Goal: Information Seeking & Learning: Learn about a topic

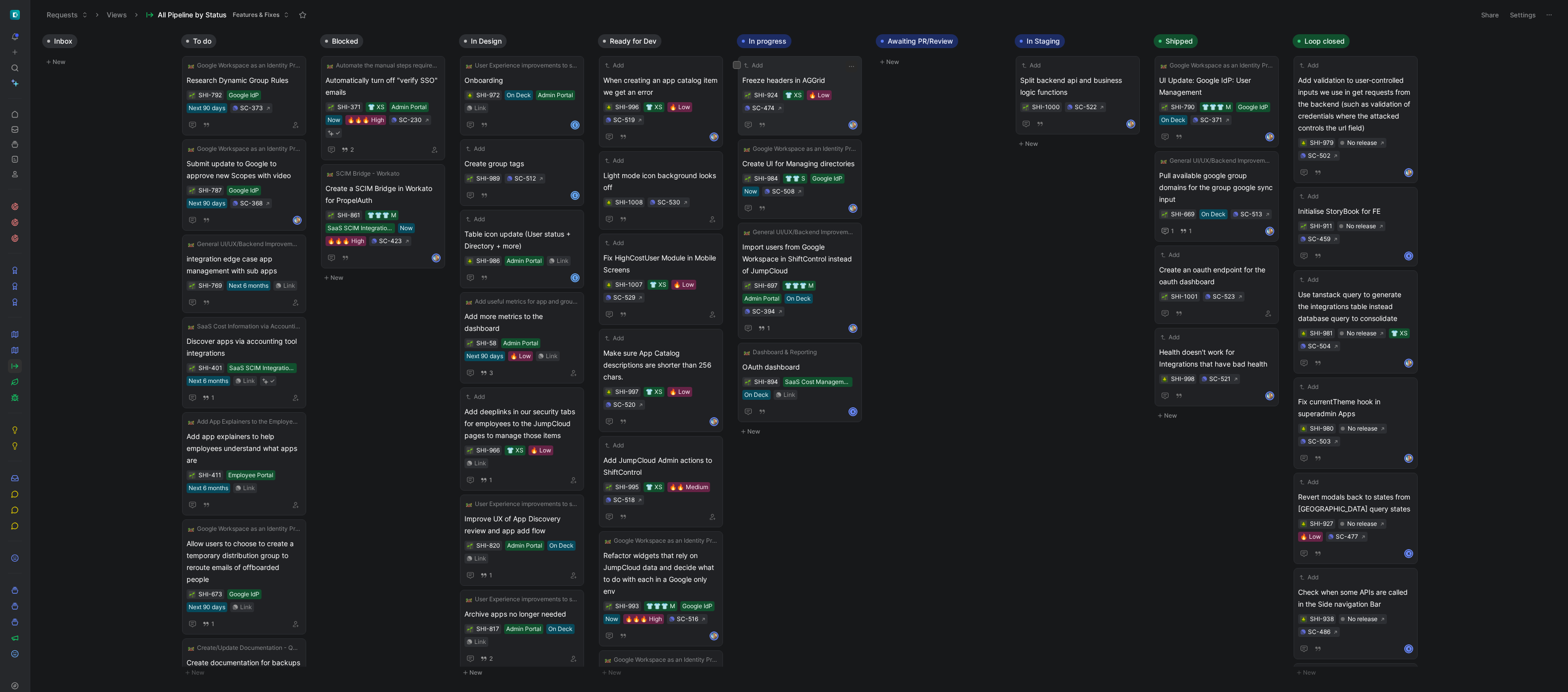
click at [805, 75] on span "Freeze headers in AGGrid" at bounding box center [800, 81] width 115 height 12
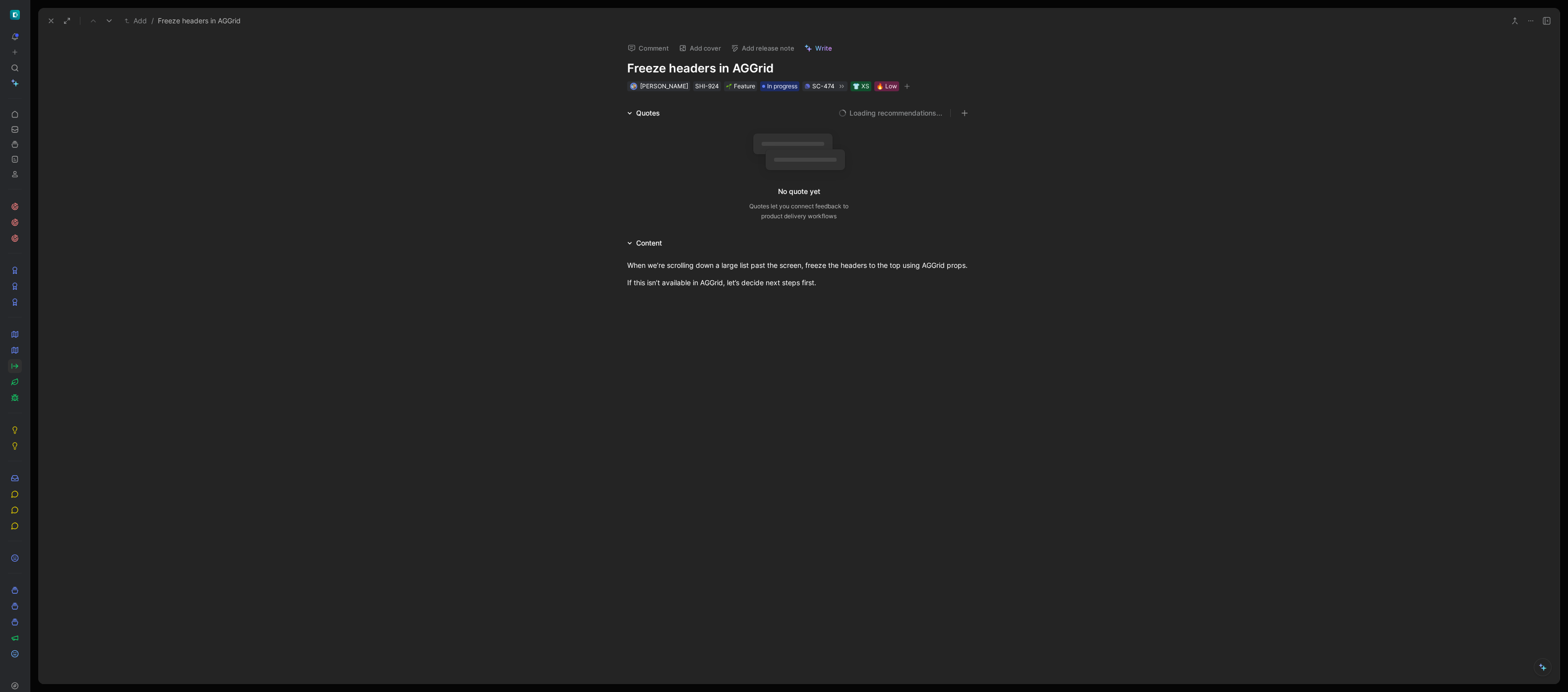
click at [853, 299] on div "When we’re scrolling down a large list past the screen, freeze the headers to t…" at bounding box center [799, 274] width 1522 height 50
click at [815, 333] on div "In order to achieve this realiably I ended up making [PERSON_NAME] actually tak…" at bounding box center [799, 323] width 344 height 21
click at [51, 20] on icon at bounding box center [51, 21] width 8 height 8
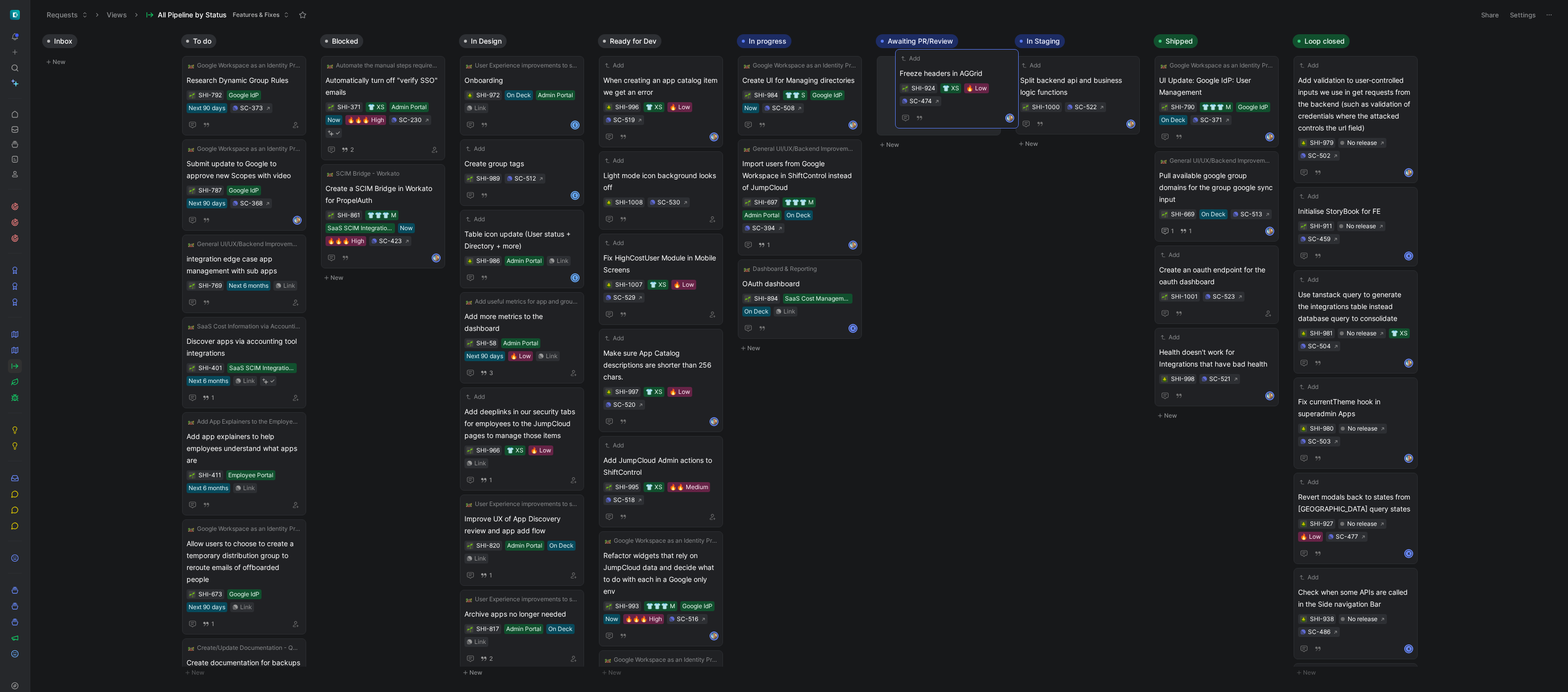
drag, startPoint x: 781, startPoint y: 77, endPoint x: 926, endPoint y: 70, distance: 145.2
click at [947, 208] on div "Inbox New To do Google Workspace as an Identity Provider (IdP) Integration Rese…" at bounding box center [799, 361] width 1538 height 663
click at [1095, 309] on div "Inbox New To do Google Workspace as an Identity Provider (IdP) Integration Rese…" at bounding box center [799, 361] width 1538 height 663
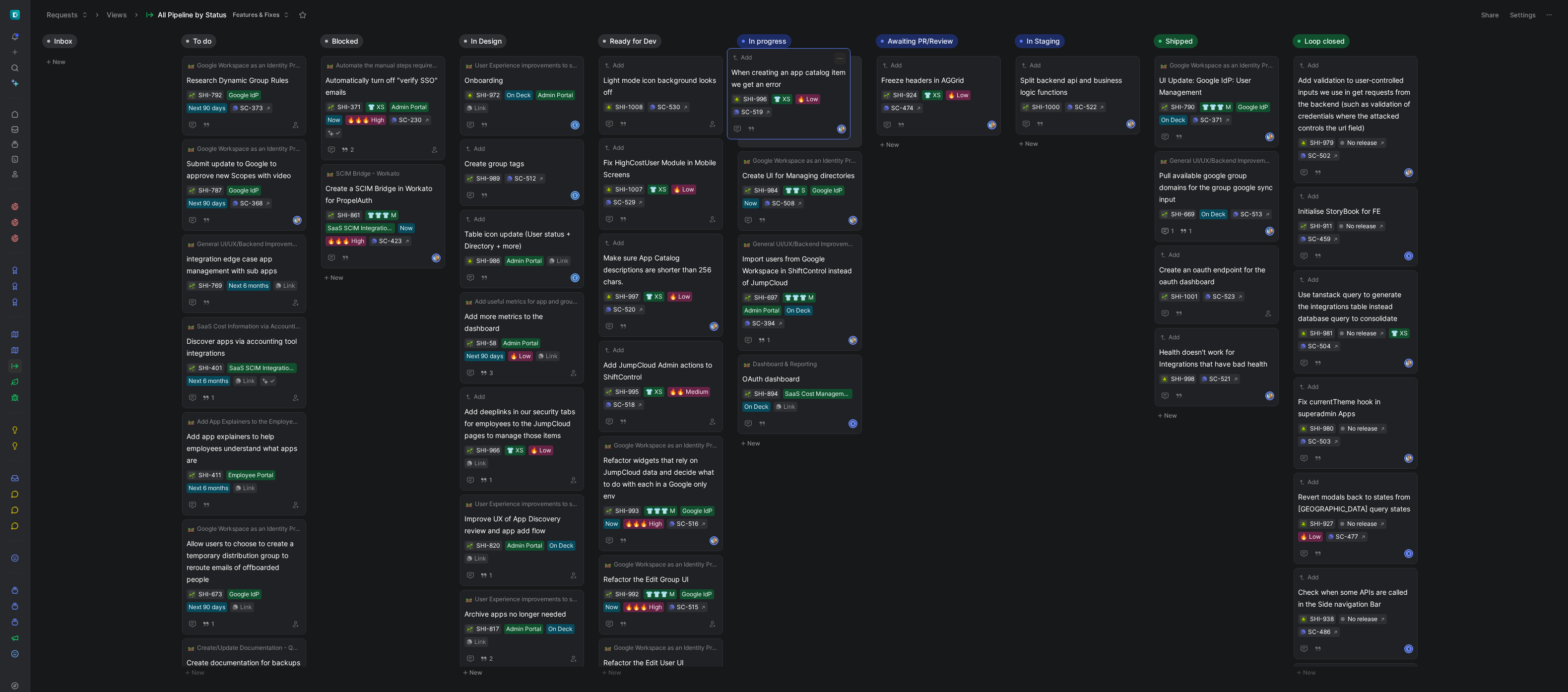
drag, startPoint x: 664, startPoint y: 87, endPoint x: 792, endPoint y: 79, distance: 128.2
click at [811, 82] on span "When creating an app catalog item we get an error" at bounding box center [800, 86] width 115 height 24
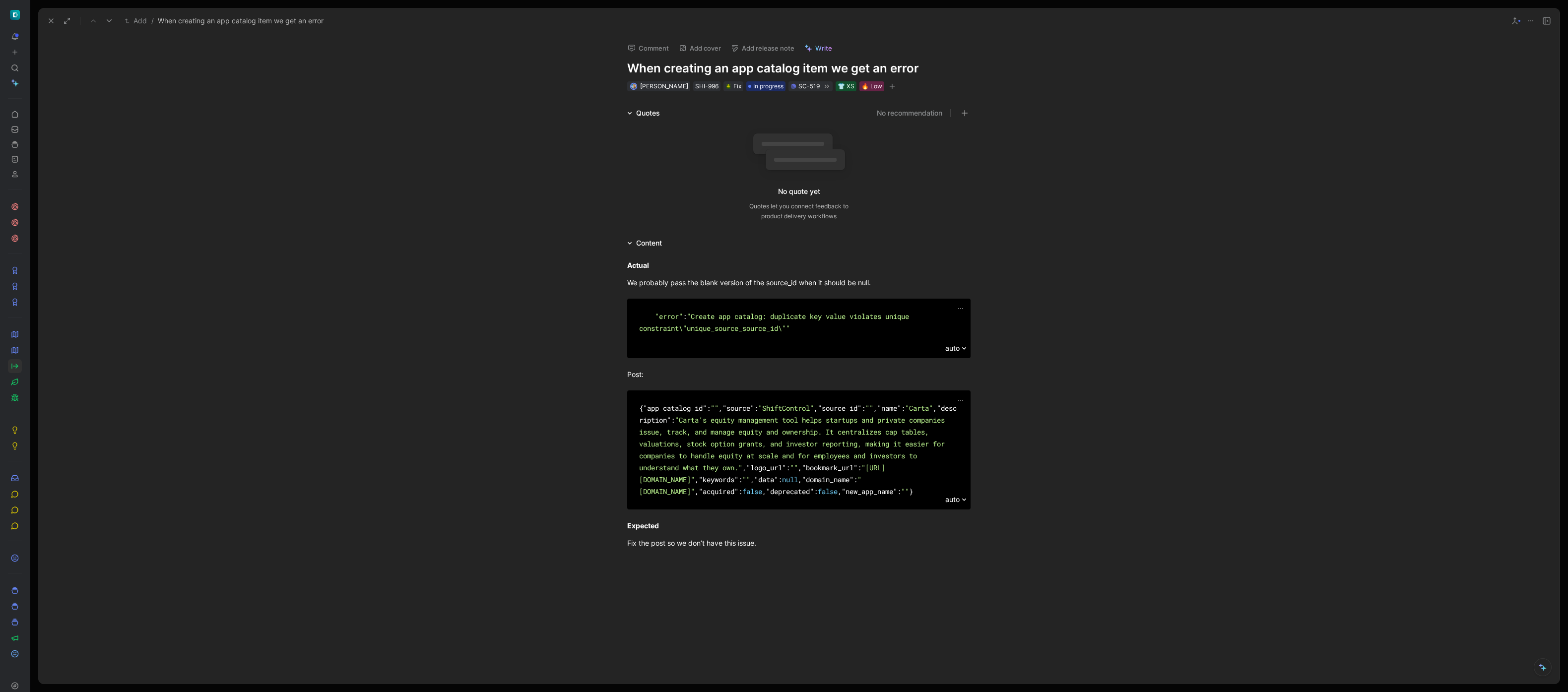
click at [856, 407] on span ""source_id"" at bounding box center [839, 408] width 44 height 9
copy span "source_id"
click at [50, 24] on icon at bounding box center [51, 21] width 8 height 8
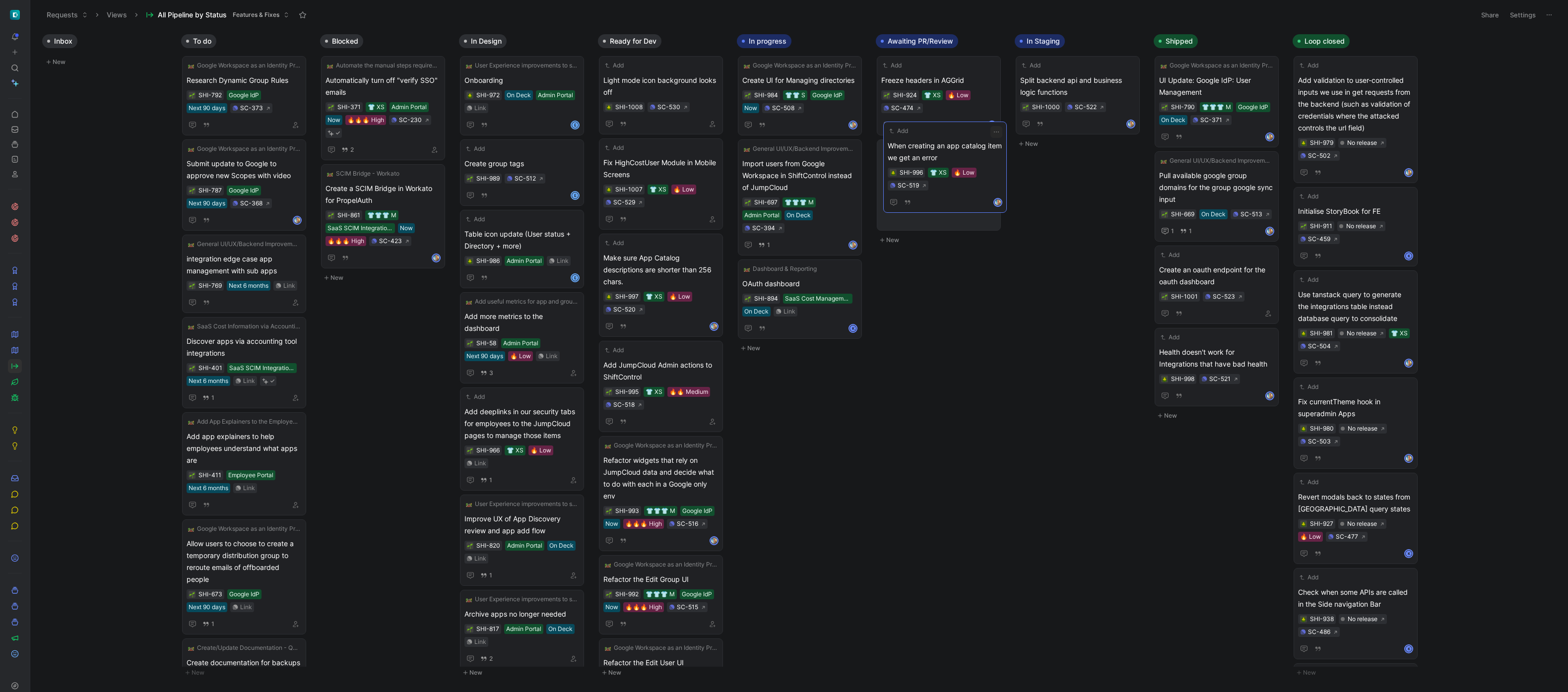
drag, startPoint x: 764, startPoint y: 77, endPoint x: 914, endPoint y: 163, distance: 172.9
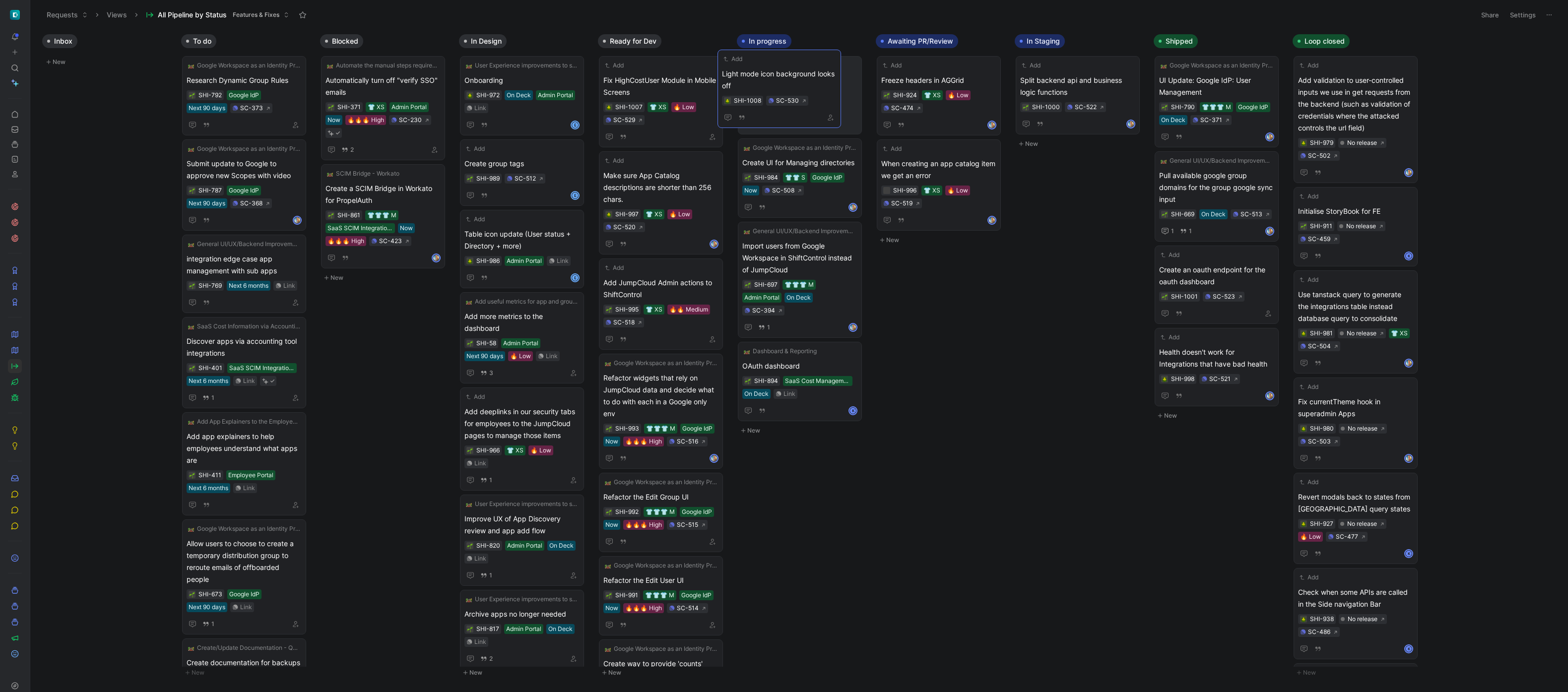
drag, startPoint x: 676, startPoint y: 86, endPoint x: 811, endPoint y: 87, distance: 135.0
click at [852, 126] on icon "button" at bounding box center [851, 124] width 6 height 6
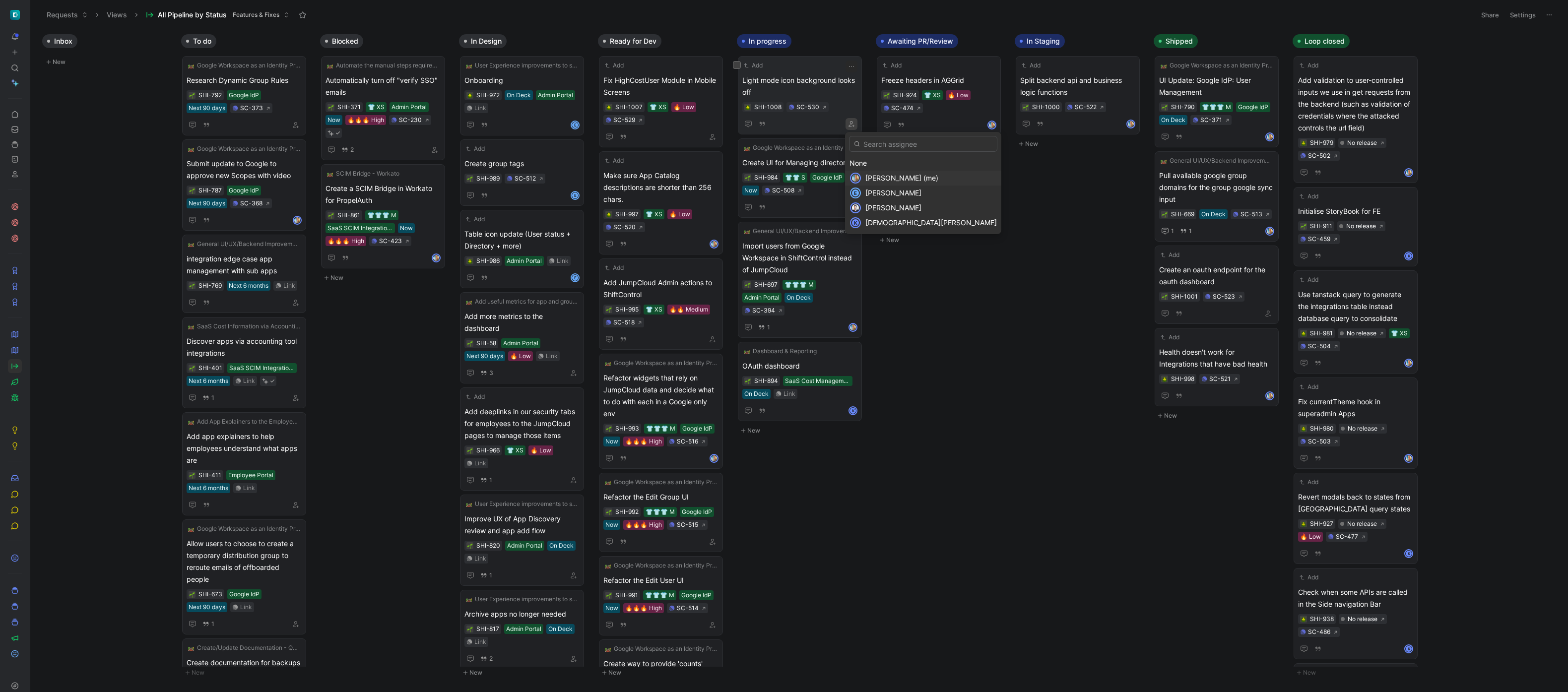
click at [874, 176] on span "[PERSON_NAME] (me)" at bounding box center [902, 177] width 73 height 9
click at [983, 373] on div "Inbox New To do Google Workspace as an Identity Provider (IdP) Integration Rese…" at bounding box center [799, 361] width 1538 height 663
click at [818, 84] on span "Light mode icon background looks off" at bounding box center [800, 86] width 115 height 24
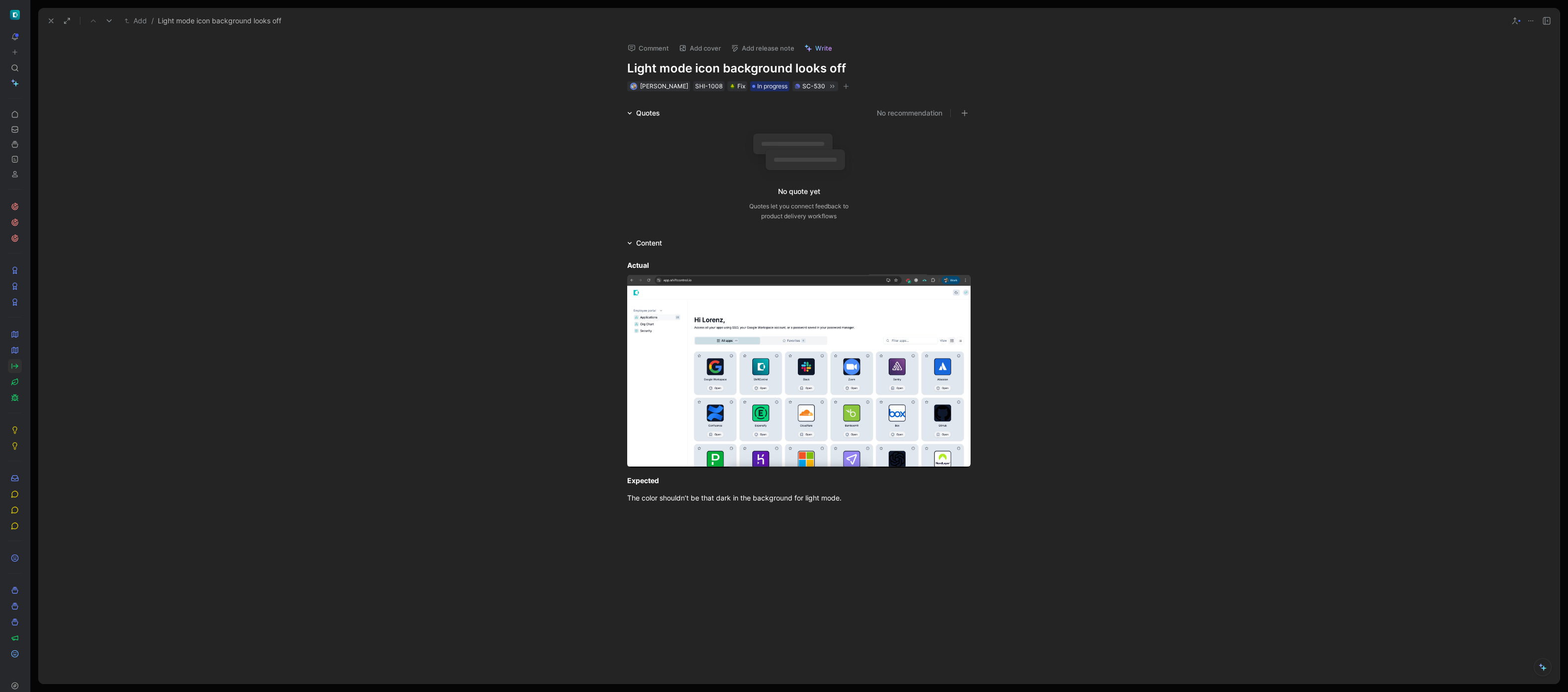
click at [52, 19] on icon at bounding box center [51, 21] width 8 height 8
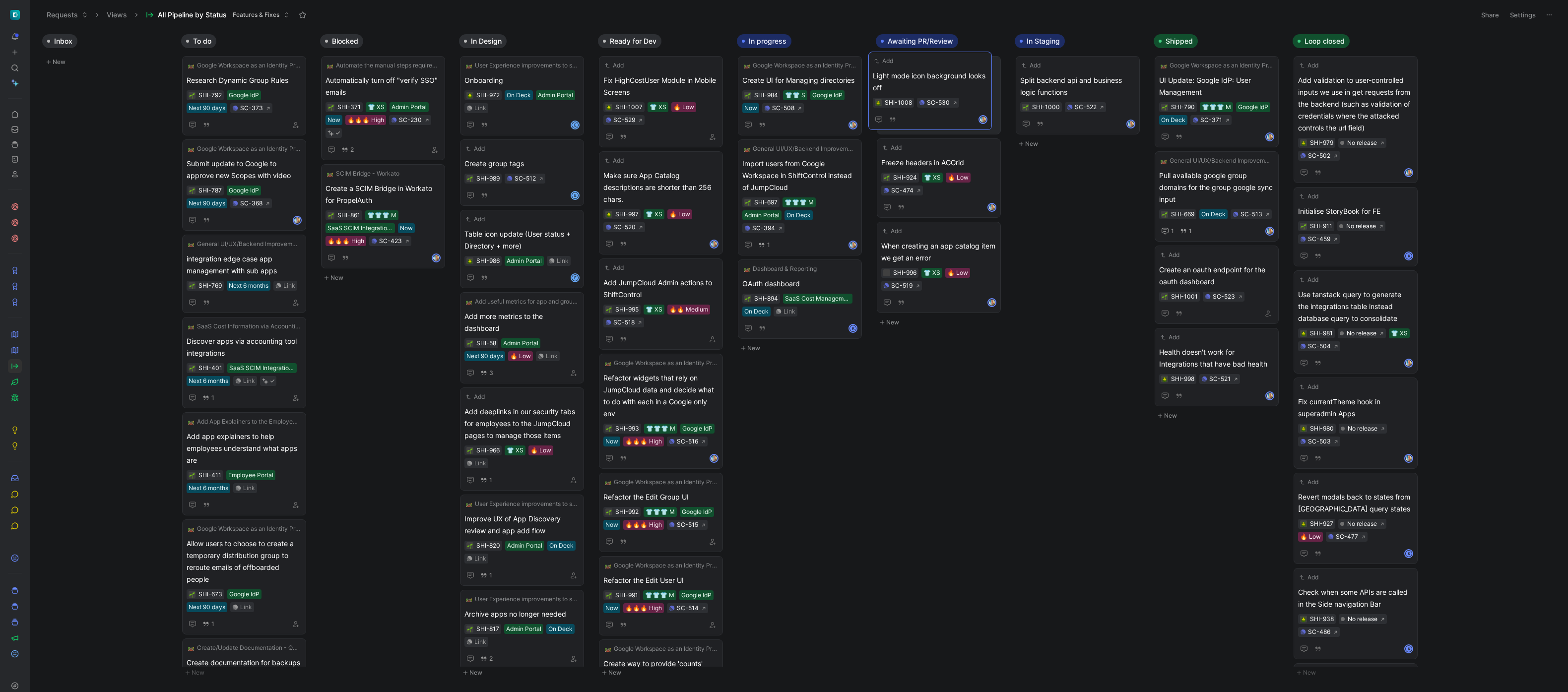
drag, startPoint x: 816, startPoint y: 75, endPoint x: 954, endPoint y: 69, distance: 138.1
click at [964, 77] on span "Light mode icon background looks off" at bounding box center [939, 86] width 115 height 24
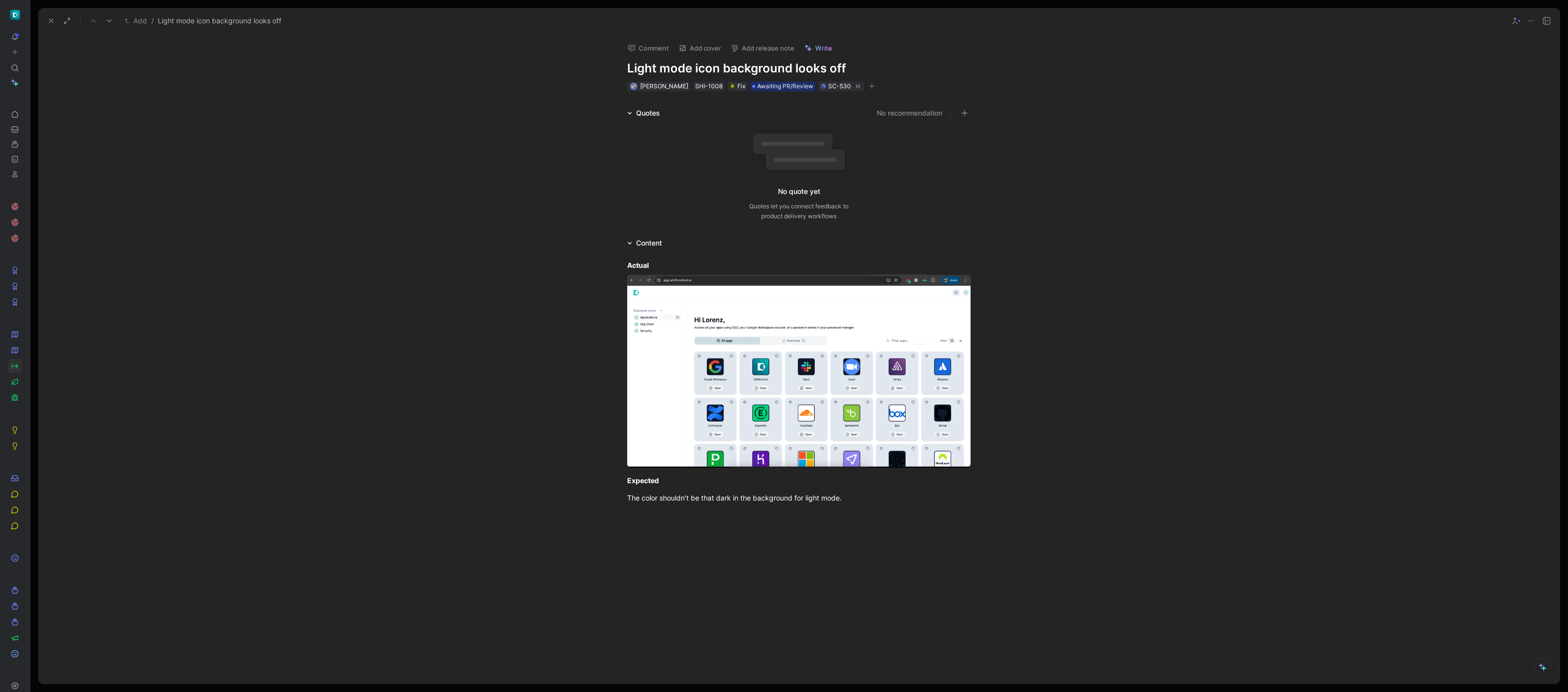
click at [924, 556] on div at bounding box center [799, 618] width 1522 height 208
click at [49, 19] on use at bounding box center [51, 21] width 4 height 4
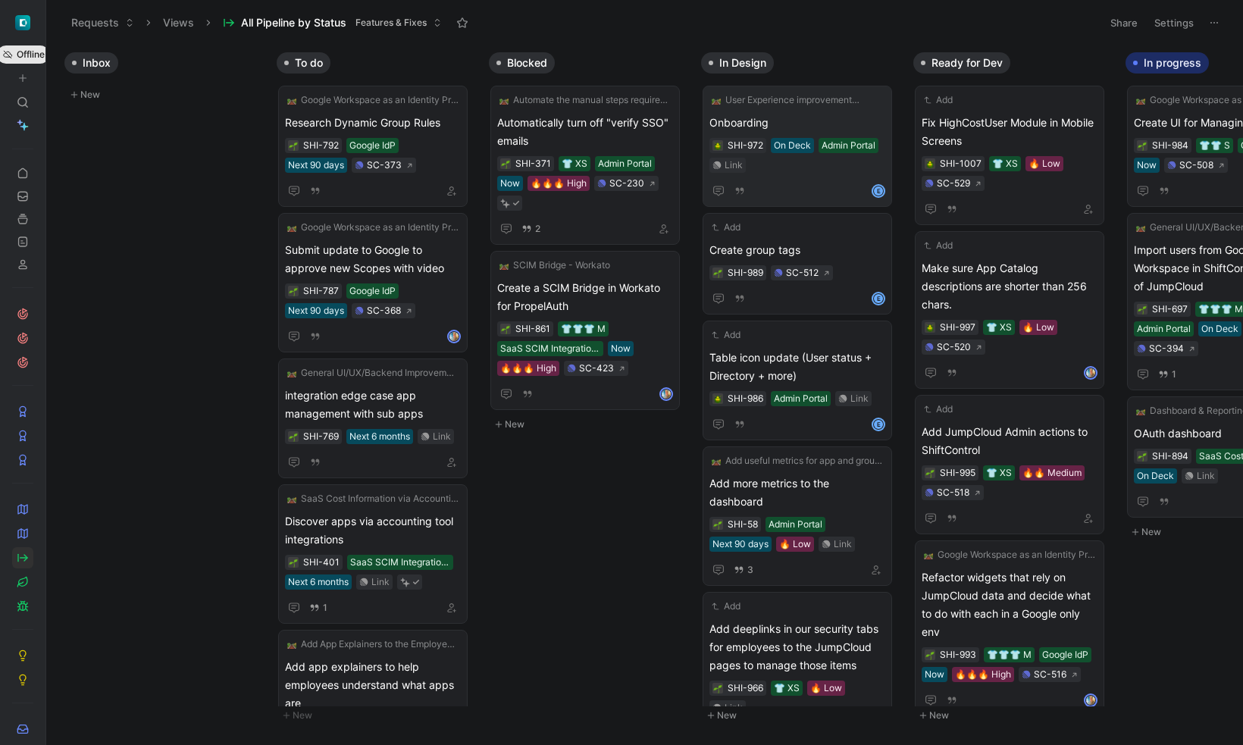
click at [348, 745] on html "Offline To pick up a draggable item, press the space bar. While dragging, use t…" at bounding box center [621, 372] width 1243 height 745
click at [1089, 745] on html "Offline To pick up a draggable item, press the space bar. While dragging, use t…" at bounding box center [621, 372] width 1243 height 745
drag, startPoint x: 757, startPoint y: 186, endPoint x: 605, endPoint y: 526, distance: 372.9
click at [791, 745] on html "Offline To pick up a draggable item, press the space bar. While dragging, use t…" at bounding box center [621, 372] width 1243 height 745
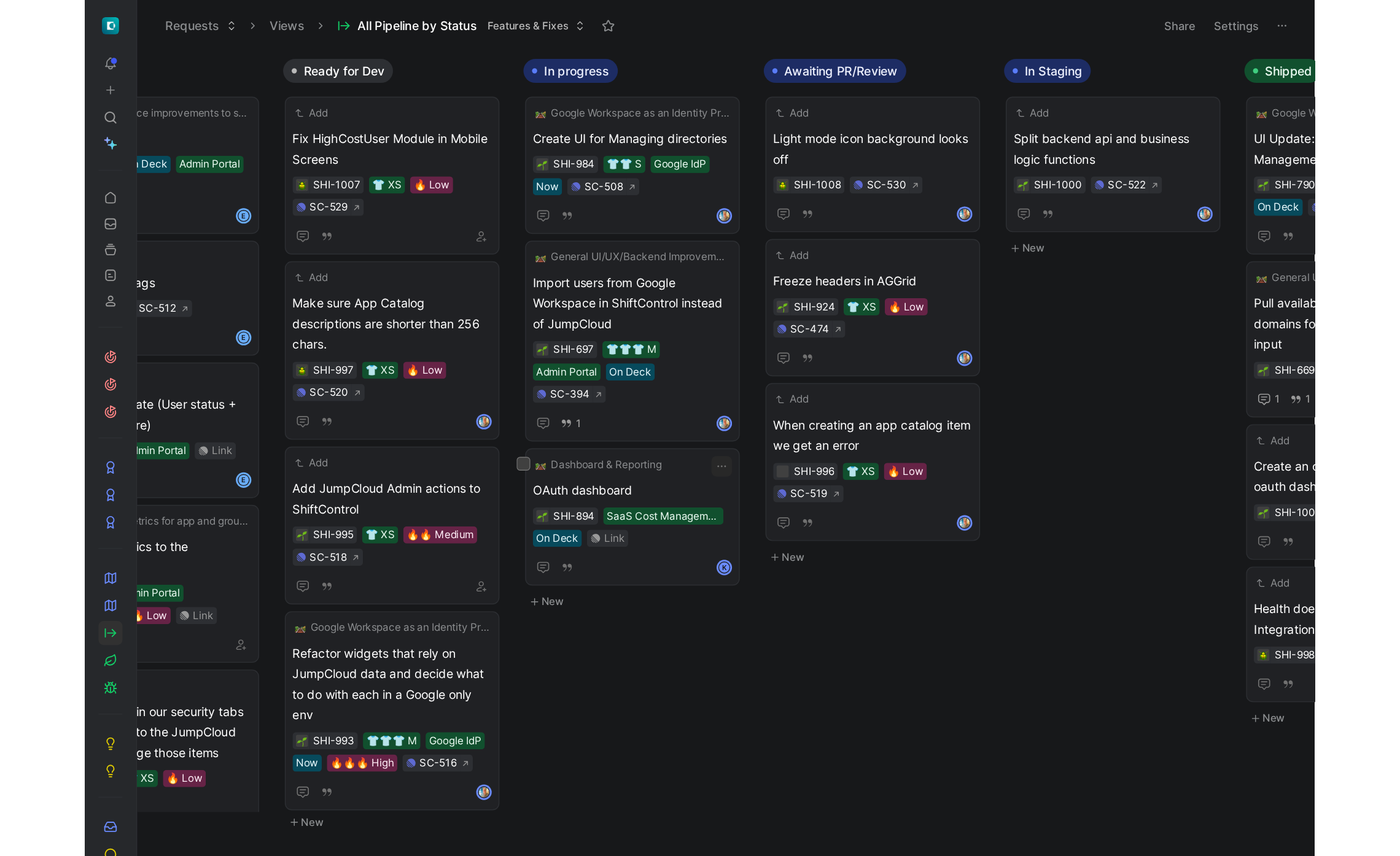
scroll to position [0, 377]
